Goal: Understand process/instructions: Learn how to perform a task or action

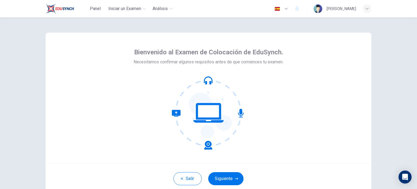
scroll to position [27, 0]
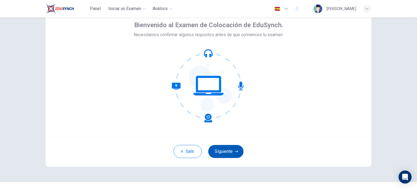
click at [227, 147] on button "Siguiente" at bounding box center [225, 151] width 35 height 13
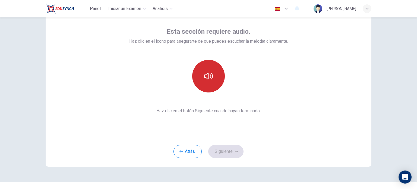
click at [214, 77] on button "button" at bounding box center [208, 76] width 33 height 33
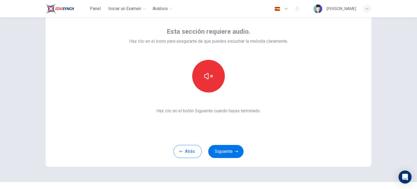
click at [232, 153] on button "Siguiente" at bounding box center [225, 151] width 35 height 13
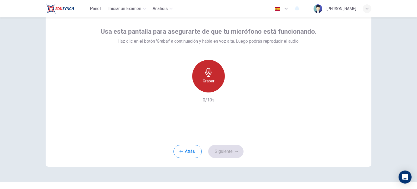
click at [205, 79] on h6 "Grabar" at bounding box center [209, 81] width 12 height 7
click at [207, 73] on icon "button" at bounding box center [208, 72] width 9 height 9
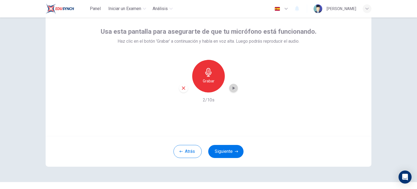
click at [231, 89] on icon "button" at bounding box center [233, 87] width 5 height 5
click at [229, 151] on button "Siguiente" at bounding box center [225, 151] width 35 height 13
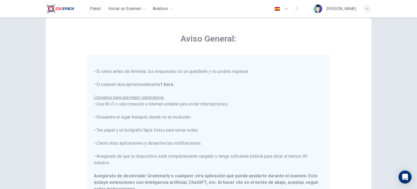
scroll to position [31, 0]
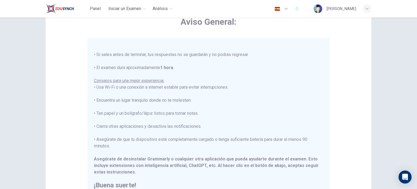
click at [226, 128] on div "****IMPORTANTE: No puedes cambiar el idioma durante el examen.**** Por favor, e…" at bounding box center [208, 84] width 229 height 208
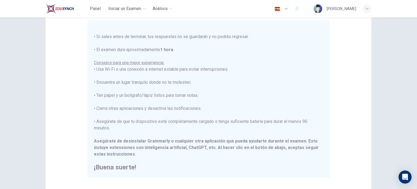
scroll to position [59, 0]
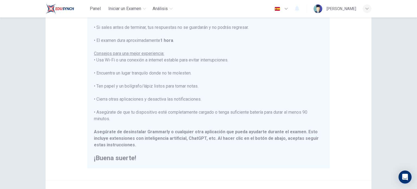
click at [50, 74] on div "Aviso General: ****IMPORTANTE: No puedes cambiar el idioma durante el examen.**…" at bounding box center [209, 77] width 326 height 206
